Goal: Answer question/provide support

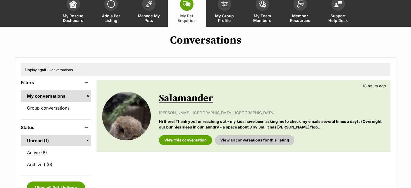
scroll to position [36, 0]
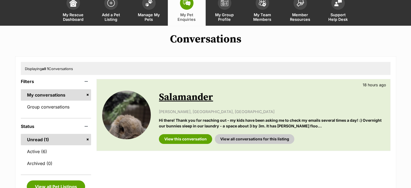
click at [407, 130] on div "Conversations Displaying all 1 Conversations Filters My conversations Group con…" at bounding box center [205, 124] width 411 height 183
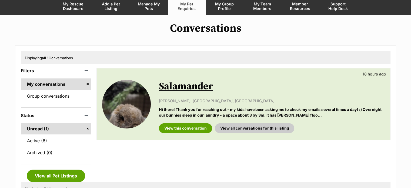
scroll to position [47, 0]
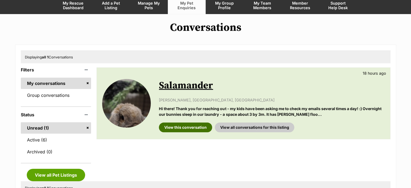
click at [189, 127] on link "View this conversation" at bounding box center [185, 127] width 53 height 10
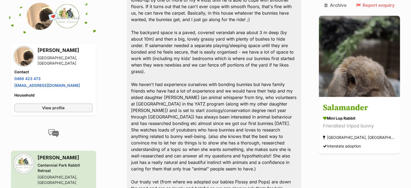
scroll to position [478, 0]
drag, startPoint x: 38, startPoint y: 60, endPoint x: 69, endPoint y: 60, distance: 31.3
click at [69, 60] on div "[GEOGRAPHIC_DATA], [GEOGRAPHIC_DATA]" at bounding box center [65, 60] width 55 height 11
copy div "[GEOGRAPHIC_DATA], [GEOGRAPHIC_DATA]"
